Goal: Information Seeking & Learning: Find contact information

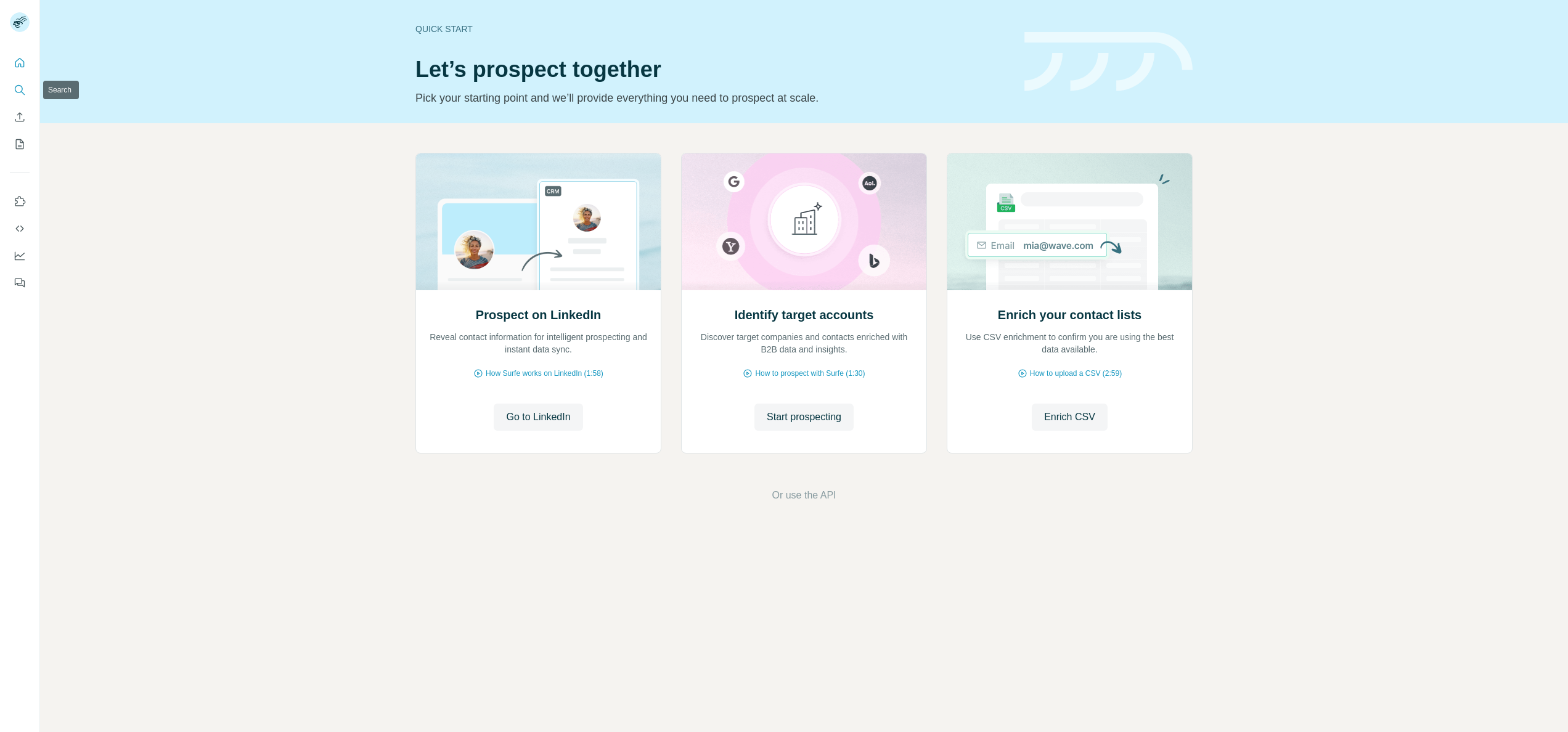
click at [23, 85] on icon "Search" at bounding box center [20, 90] width 13 height 13
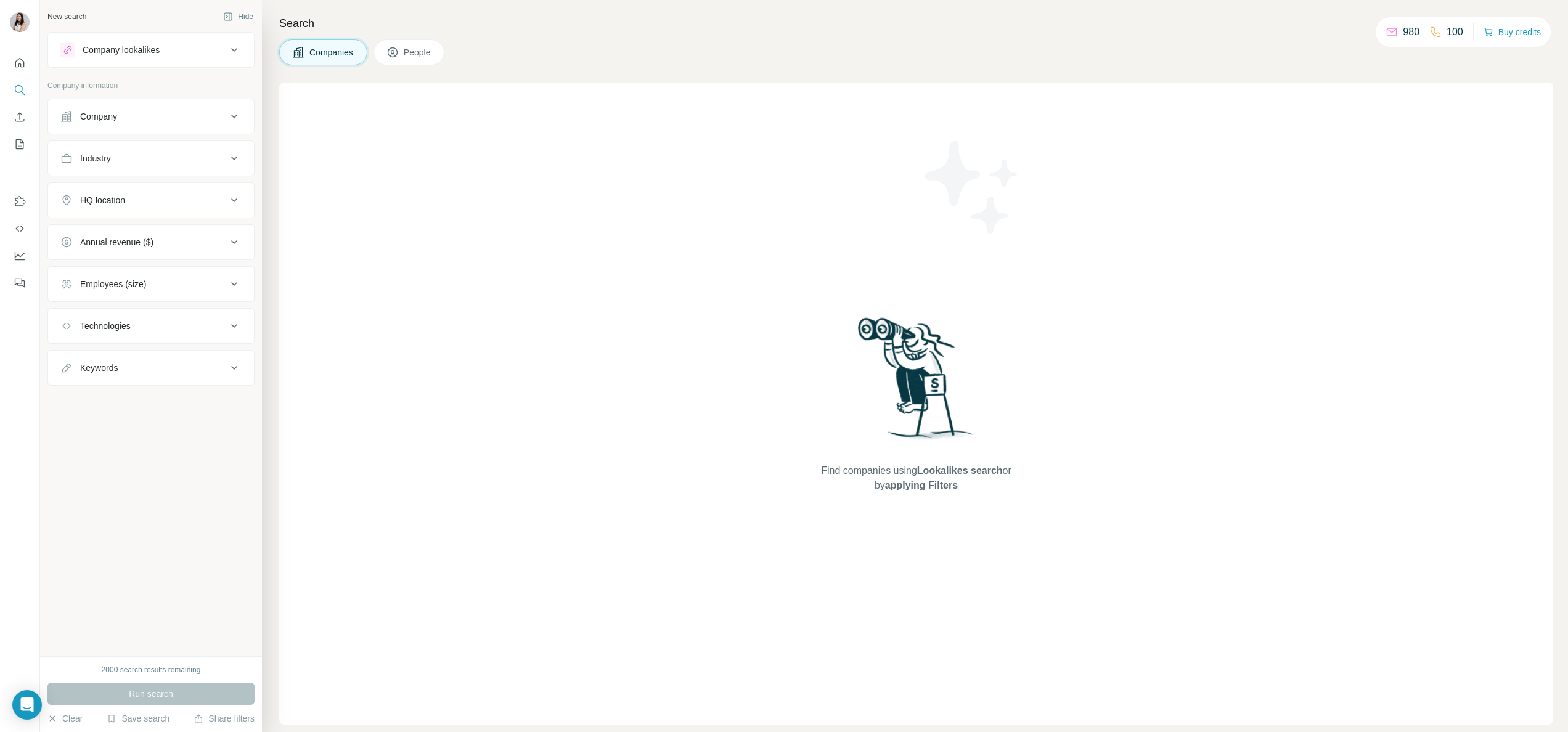
click at [123, 124] on button "Company" at bounding box center [151, 116] width 206 height 29
click at [416, 62] on button "People" at bounding box center [409, 52] width 72 height 26
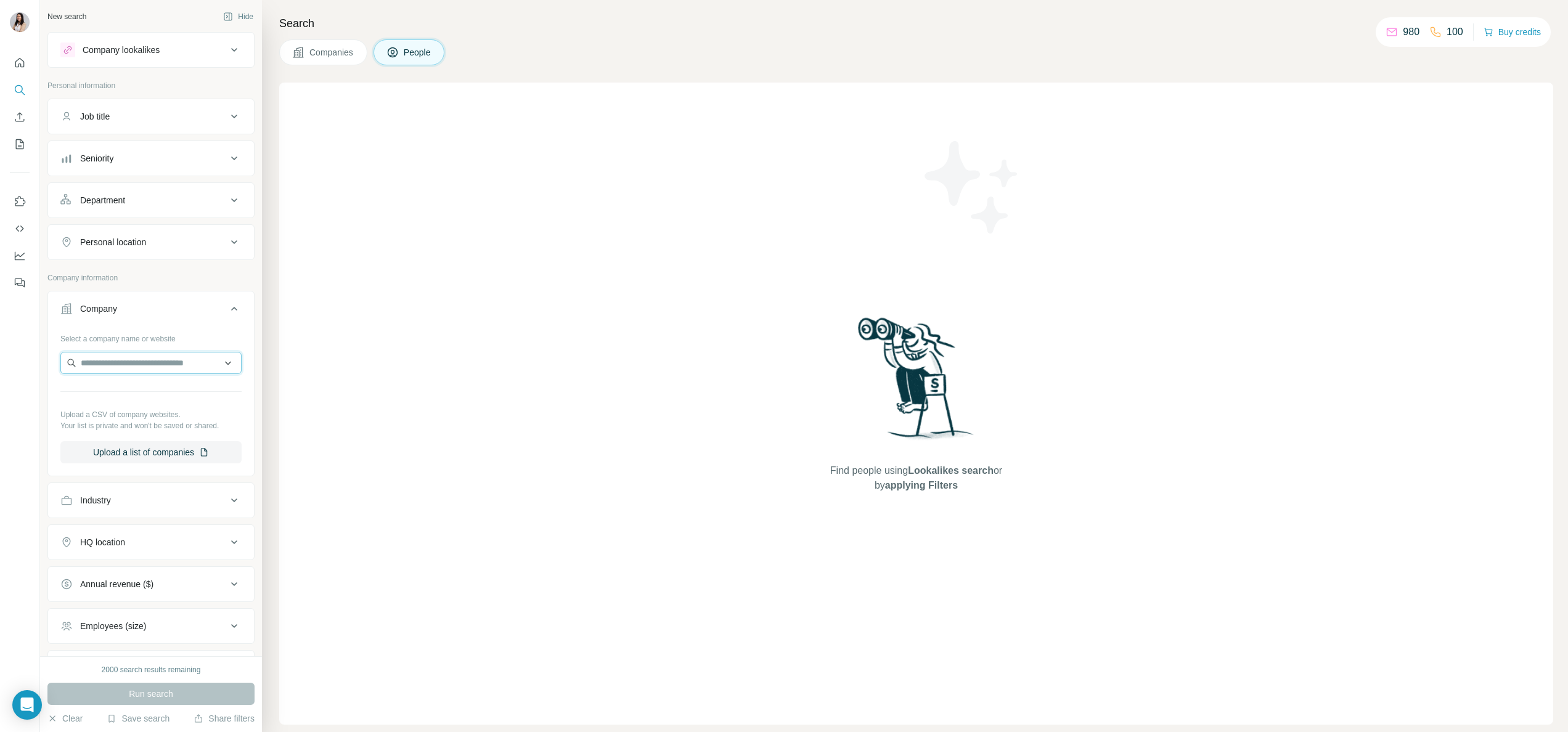
click at [141, 374] on input "text" at bounding box center [151, 363] width 181 height 22
paste input "**********"
type input "**********"
click at [153, 400] on p "[DOMAIN_NAME]" at bounding box center [135, 405] width 77 height 11
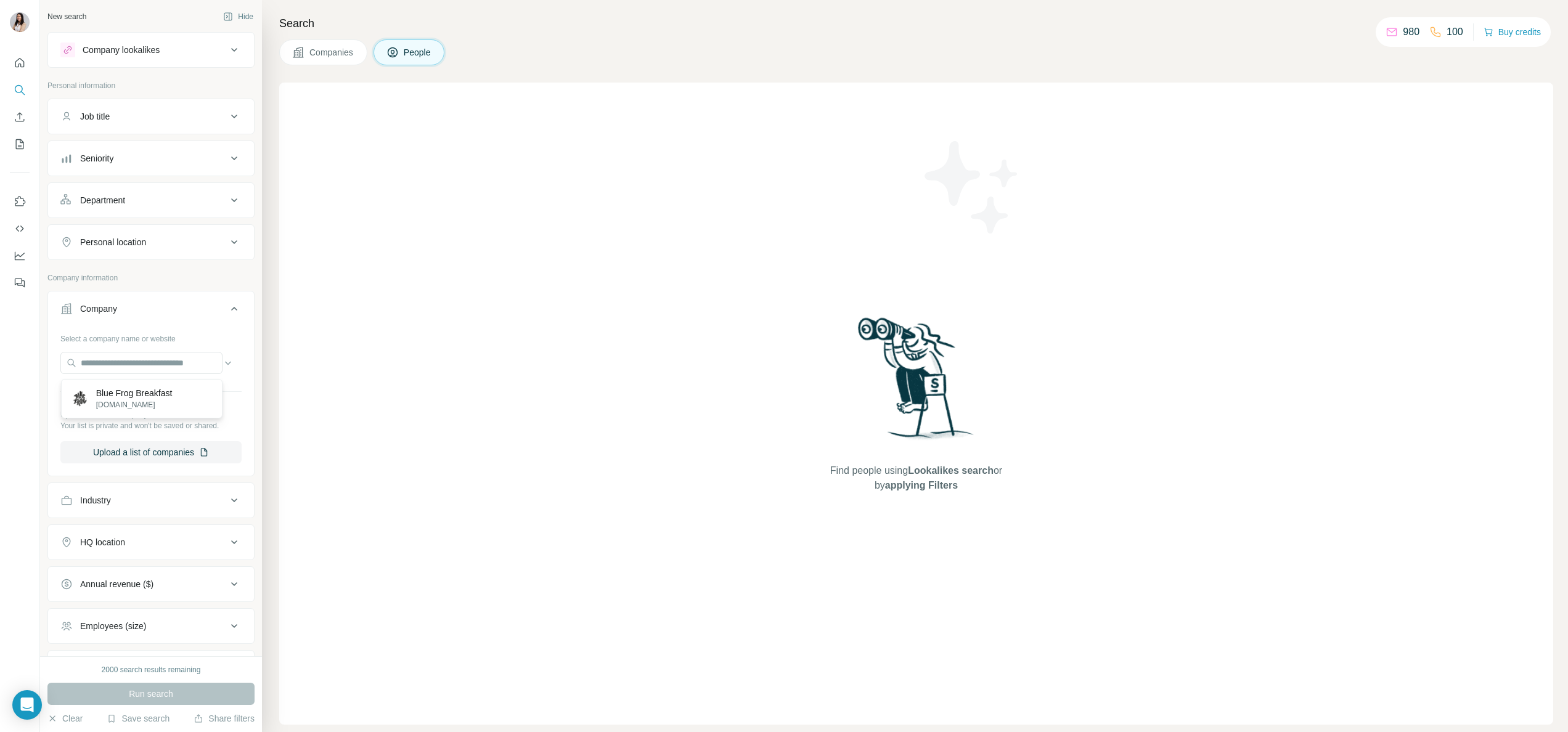
scroll to position [0, 0]
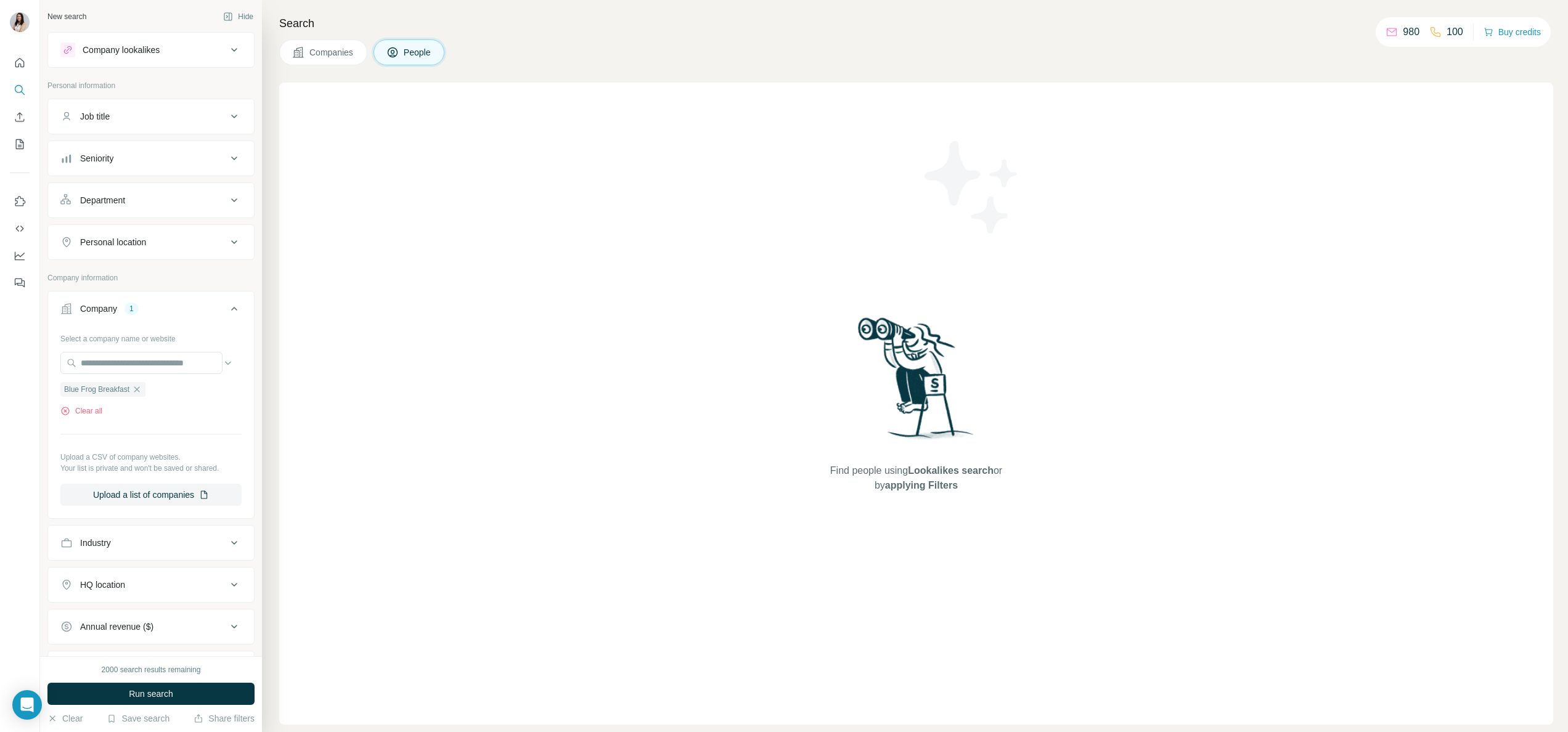
click at [154, 253] on button "Personal location" at bounding box center [151, 241] width 206 height 29
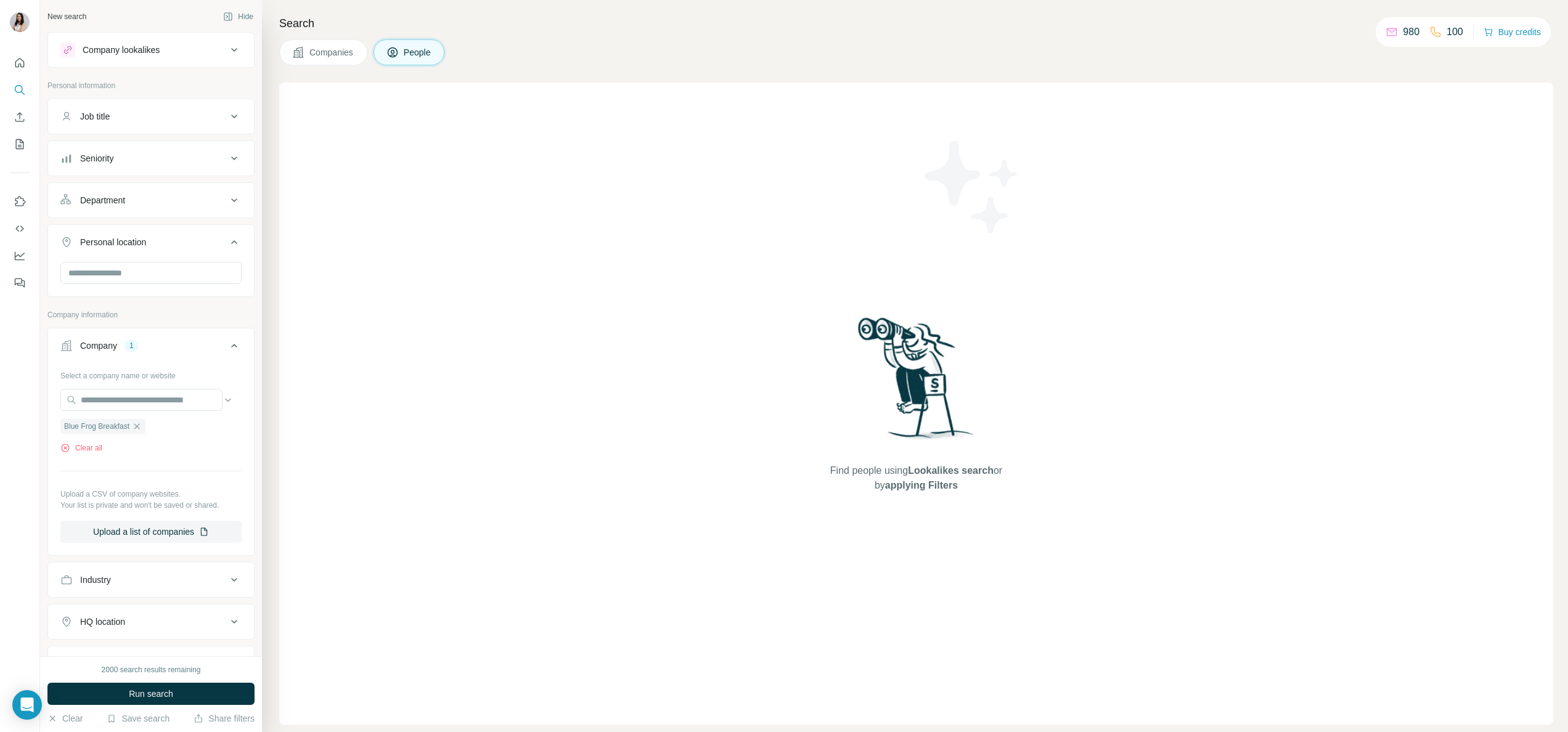
click at [154, 289] on div at bounding box center [151, 278] width 206 height 32
click at [146, 281] on input "text" at bounding box center [151, 273] width 181 height 22
click at [107, 315] on label "🇸🇬 [GEOGRAPHIC_DATA]" at bounding box center [122, 307] width 103 height 15
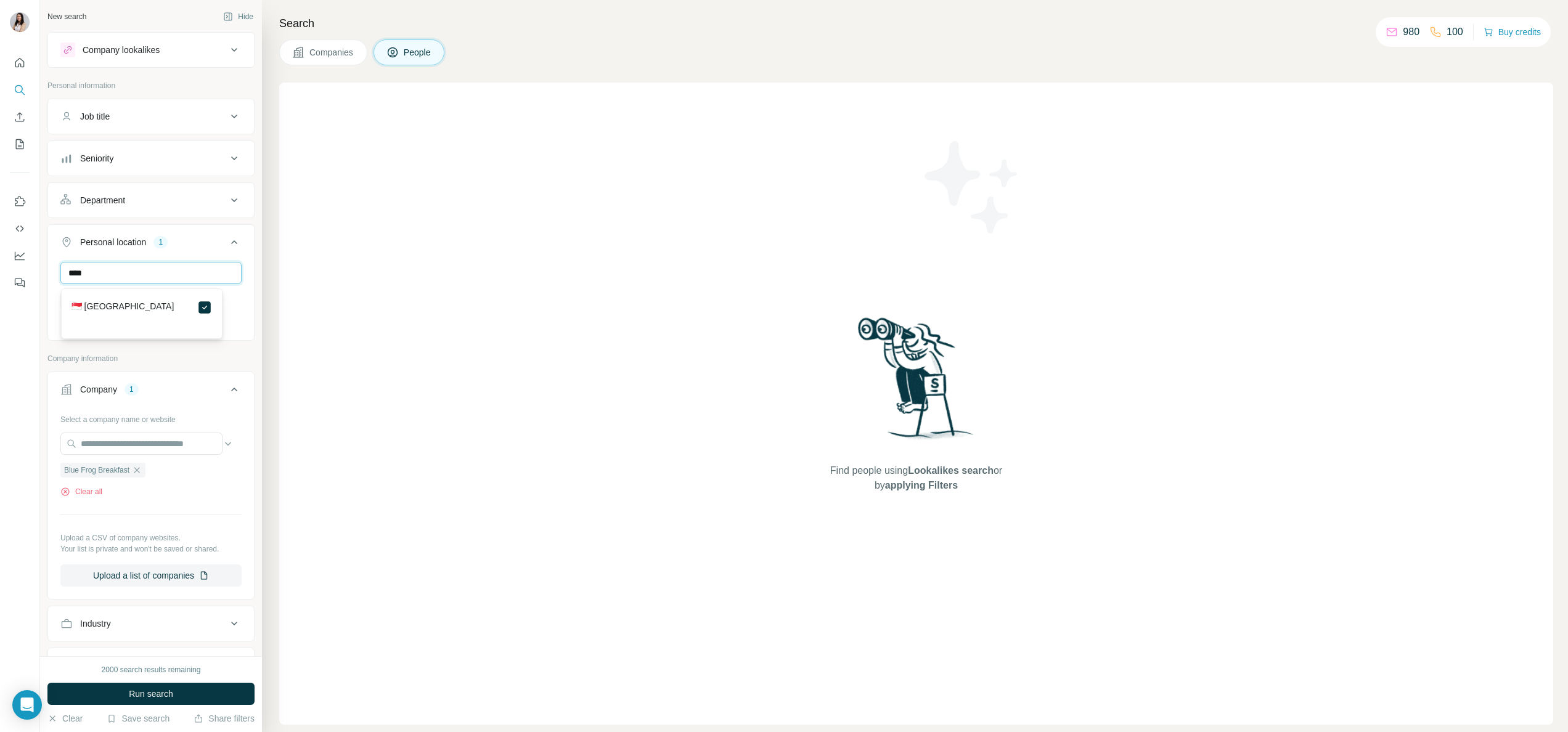
click at [95, 282] on input "****" at bounding box center [151, 273] width 181 height 22
type input "****"
click at [92, 374] on label "🇲🇾 [GEOGRAPHIC_DATA]" at bounding box center [122, 382] width 103 height 15
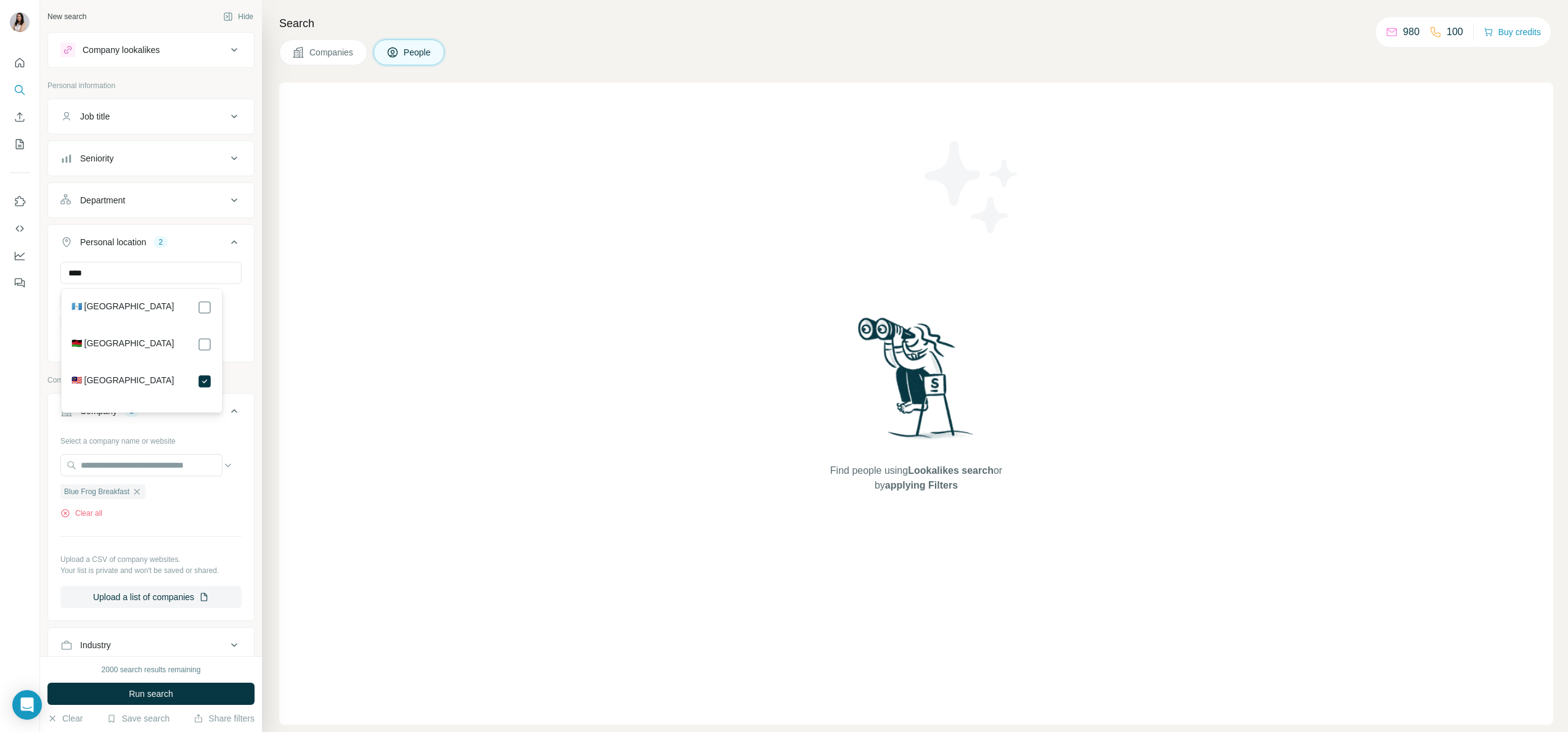
click at [106, 194] on button "Department" at bounding box center [151, 200] width 206 height 29
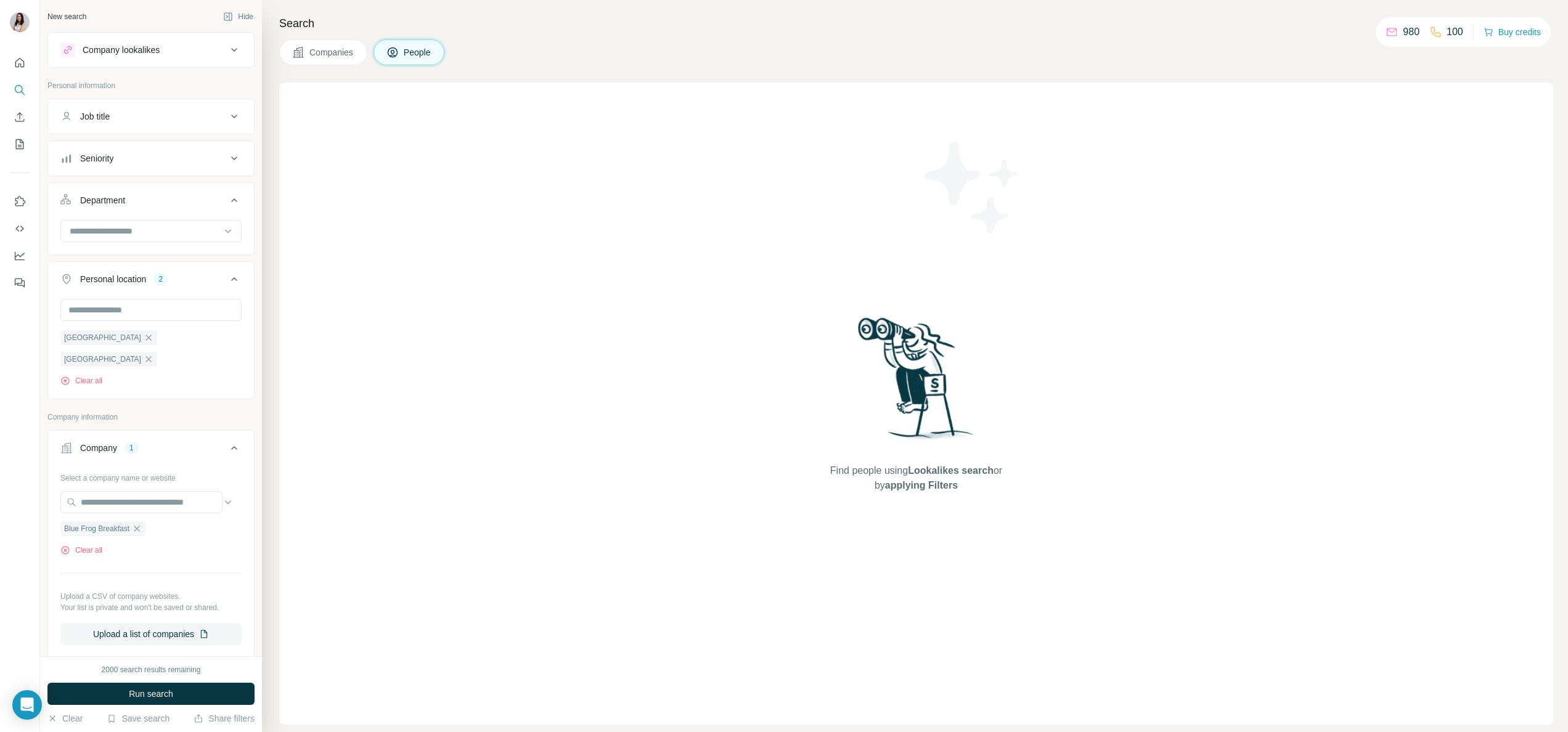
click at [104, 682] on div "2000 search results remaining Run search Clear Save search Share filters" at bounding box center [151, 694] width 222 height 76
click at [108, 693] on button "Run search" at bounding box center [151, 694] width 207 height 22
click at [154, 355] on icon "button" at bounding box center [148, 359] width 10 height 10
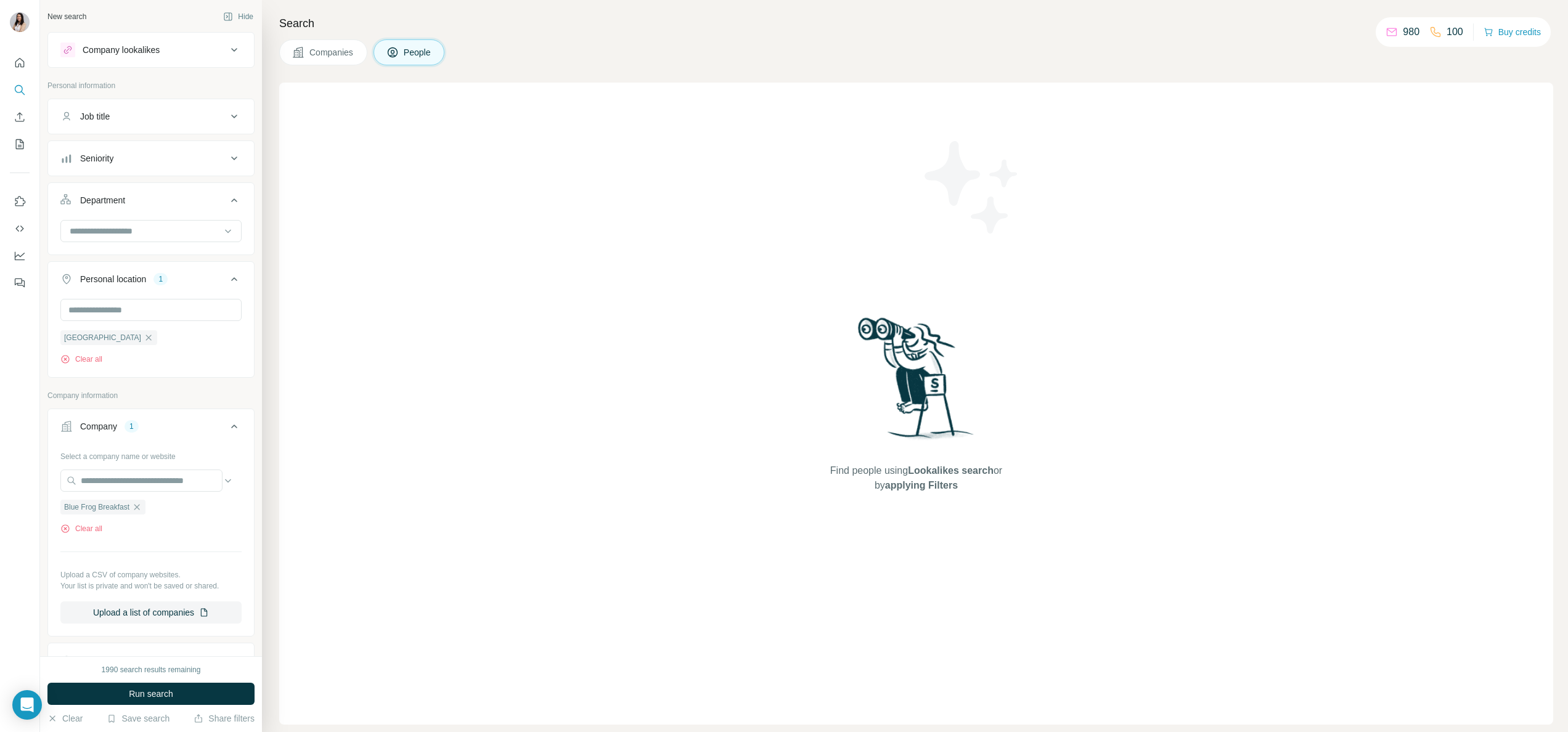
click at [144, 342] on icon "button" at bounding box center [148, 337] width 10 height 10
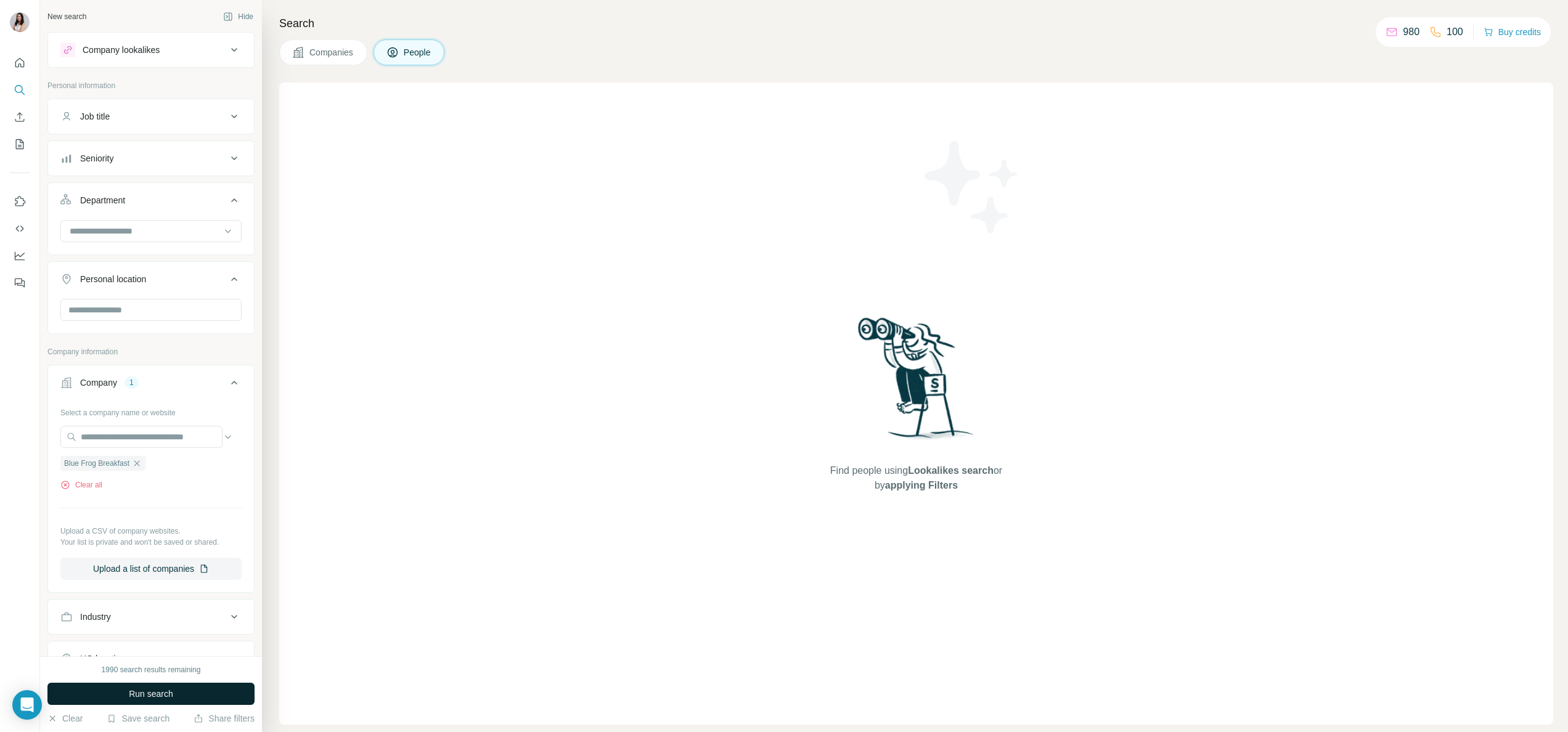
click at [176, 695] on button "Run search" at bounding box center [151, 694] width 207 height 22
